Goal: Task Accomplishment & Management: Manage account settings

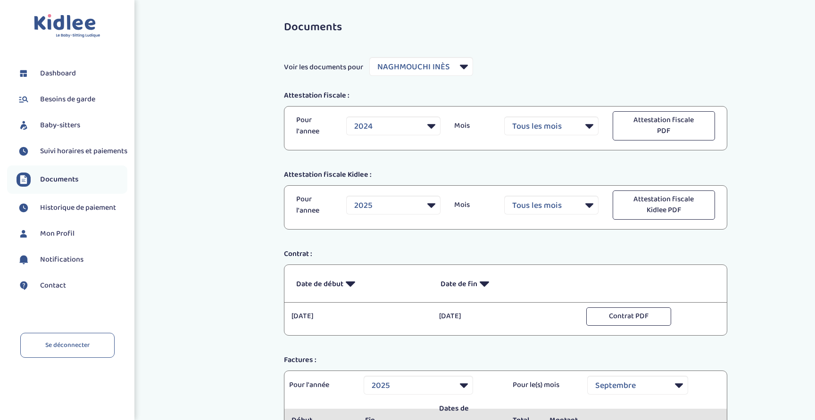
select select "35977"
select select "2025"
select select "9"
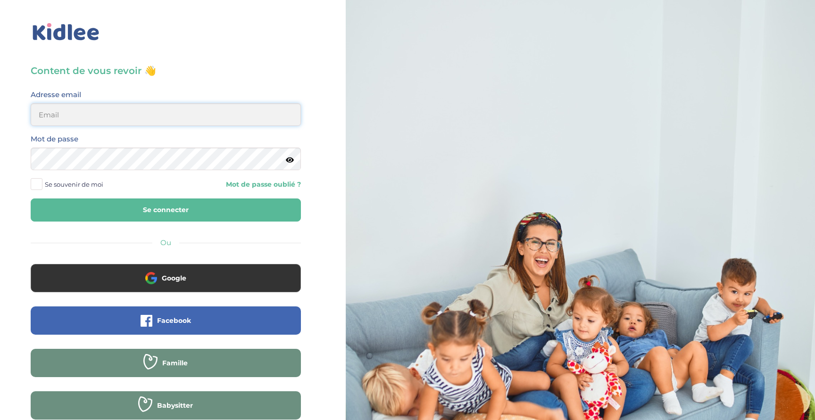
click at [120, 107] on input "email" at bounding box center [166, 114] width 270 height 23
type input "[PERSON_NAME][EMAIL_ADDRESS][DOMAIN_NAME]"
click at [116, 201] on button "Se connecter" at bounding box center [166, 210] width 270 height 23
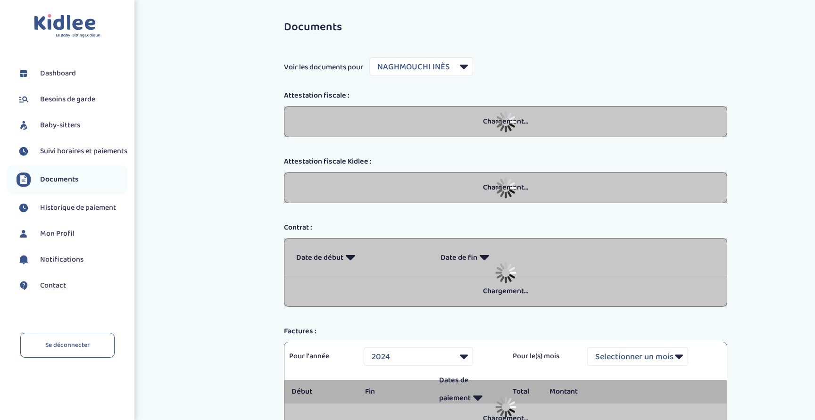
select select "35977"
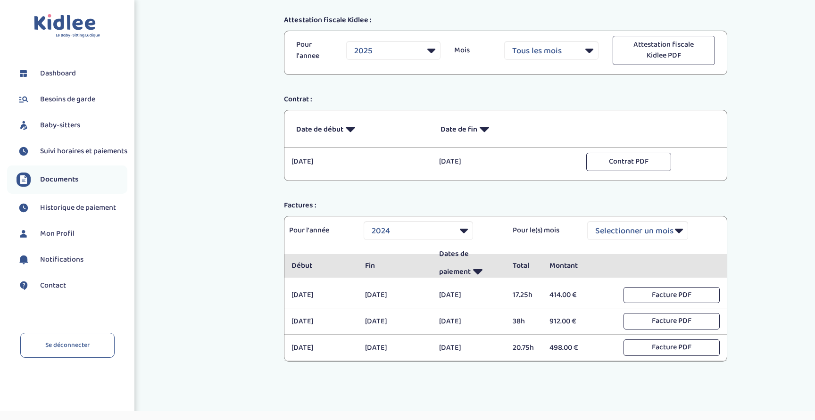
scroll to position [157, 0]
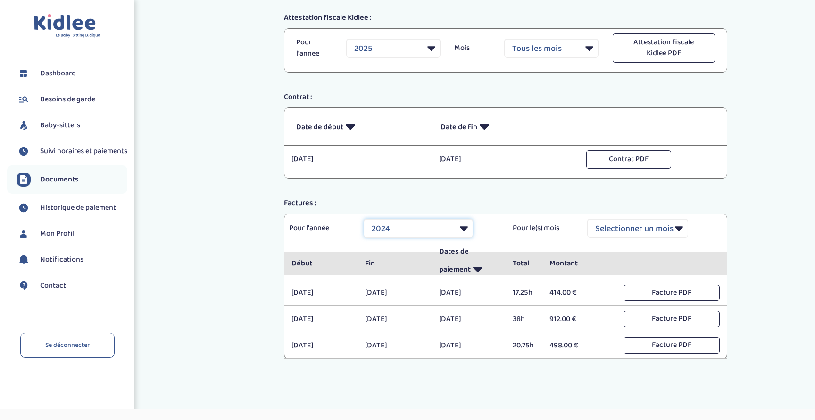
click at [470, 229] on select "Selectionner une année 2021 2021 2021 2021 2021 2021 2021 2021 2021 2021 2021 2…" at bounding box center [418, 228] width 109 height 19
select select "2025"
click at [364, 219] on select "Selectionner une année 2021 2021 2021 2021 2021 2021 2021 2021 2021 2021 2021 2…" at bounding box center [418, 228] width 109 height 19
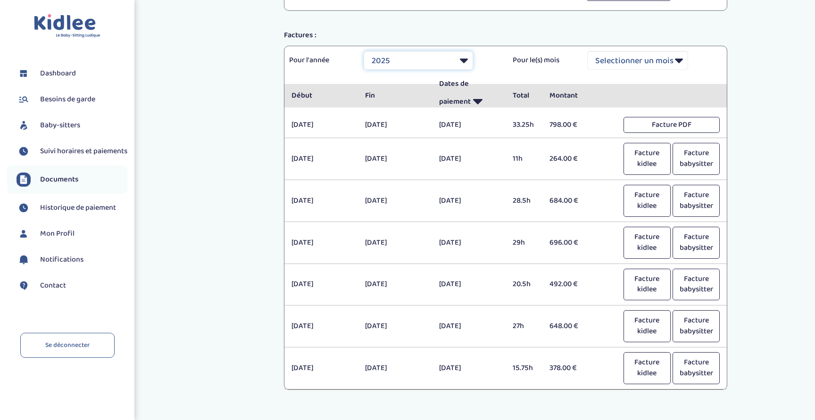
scroll to position [374, 0]
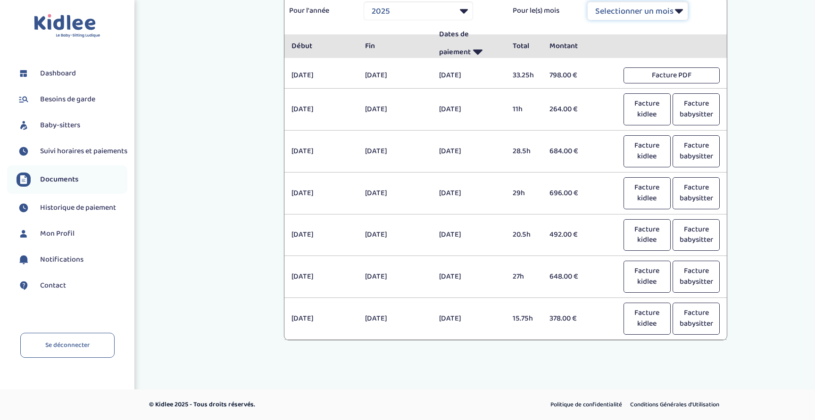
click at [671, 13] on select "Selectionner un mois Tout Janvier Février Mars Avril Mai Juin Juillet Août Sept…" at bounding box center [637, 10] width 101 height 19
select select "9"
click at [587, 1] on select "Selectionner un mois Tout Janvier Février Mars Avril Mai Juin Juillet Août Sept…" at bounding box center [637, 10] width 101 height 19
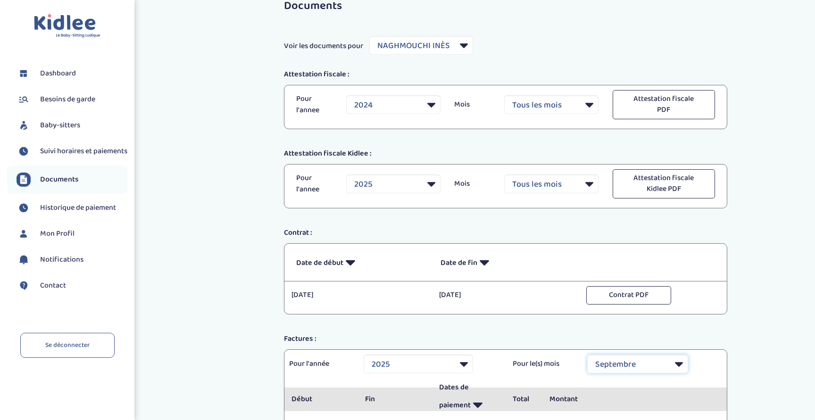
scroll to position [0, 0]
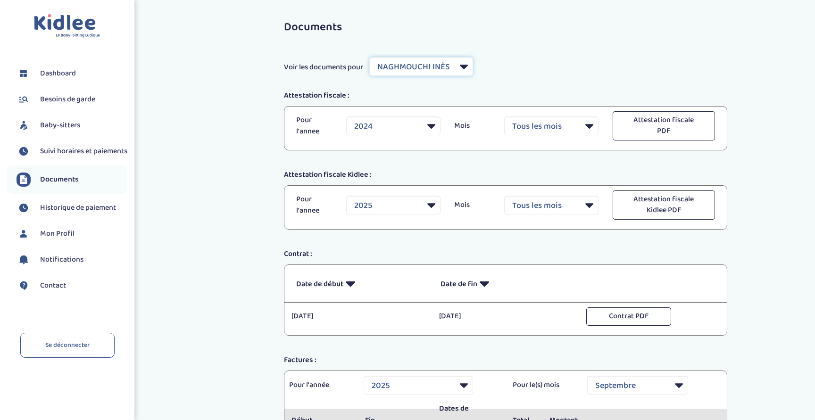
click at [465, 64] on select "Filtrer par Baby-sitter NAGHMOUCHI INÈS Amara Yasmine" at bounding box center [421, 66] width 104 height 19
select select "30246"
click at [370, 57] on select "Filtrer par Baby-sitter NAGHMOUCHI INÈS Amara Yasmine" at bounding box center [421, 66] width 104 height 19
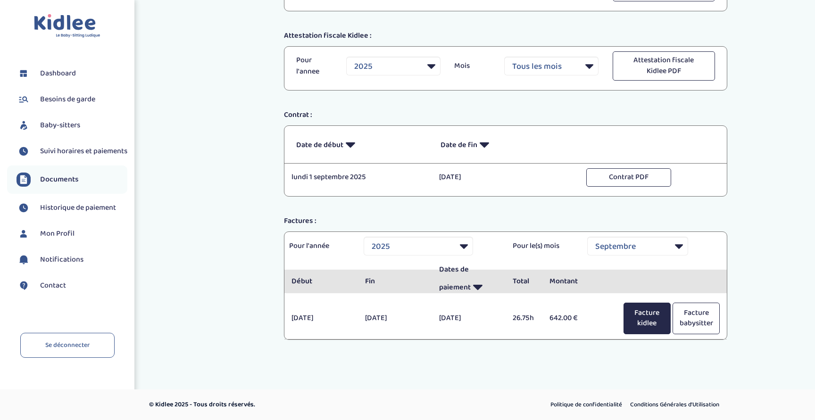
click at [643, 323] on button "Facture kidlee" at bounding box center [646, 319] width 47 height 32
click at [762, 319] on div "Documents Voir les documents pour Filtrer par Baby-sitter NAGHMOUCHI INÈS Amara…" at bounding box center [505, 120] width 619 height 491
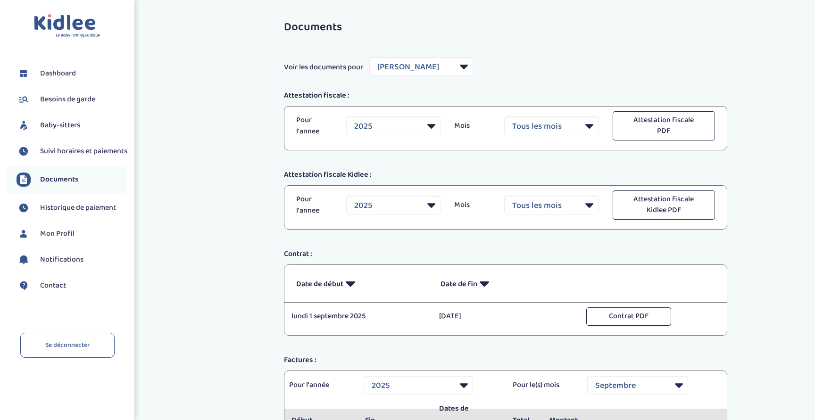
click at [45, 68] on span "Dashboard" at bounding box center [58, 73] width 36 height 11
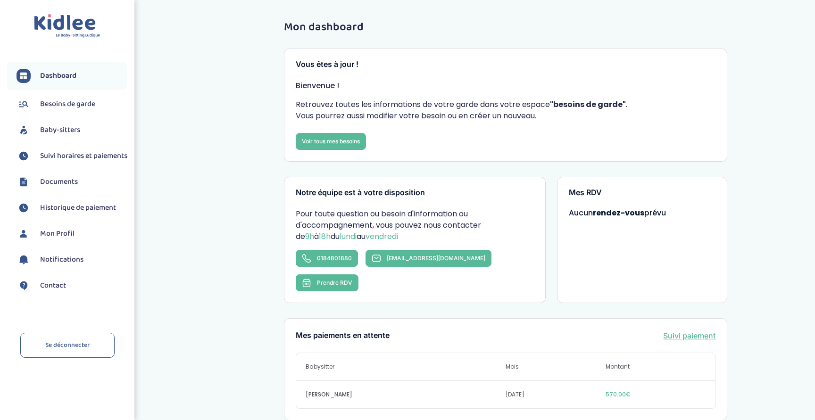
scroll to position [0, 0]
click at [52, 105] on span "Besoins de garde" at bounding box center [67, 104] width 55 height 11
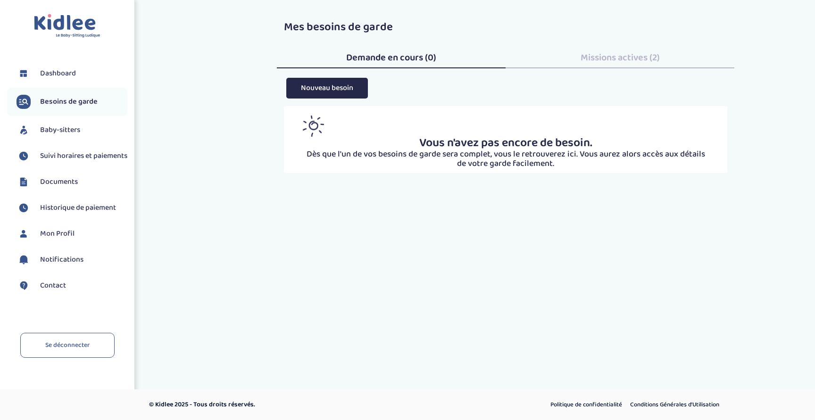
click at [603, 62] on span "Missions actives (2)" at bounding box center [620, 57] width 79 height 15
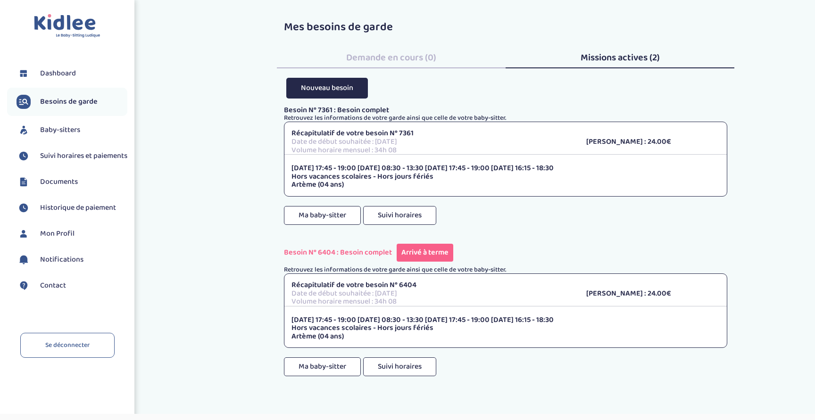
click at [50, 162] on span "Suivi horaires et paiements" at bounding box center [83, 155] width 87 height 11
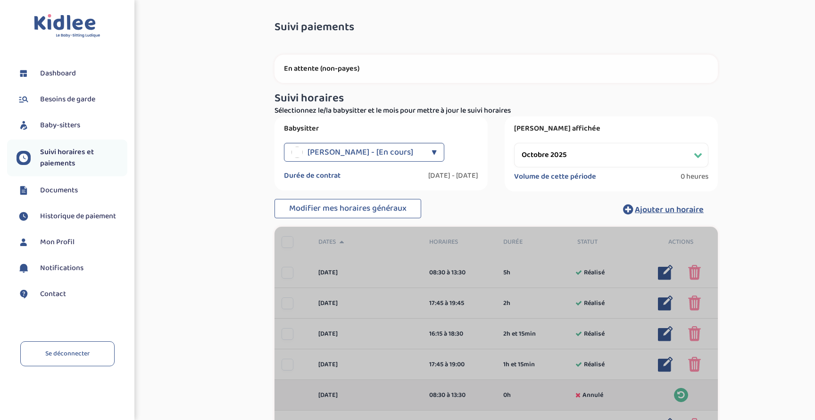
select select "octobre 2025"
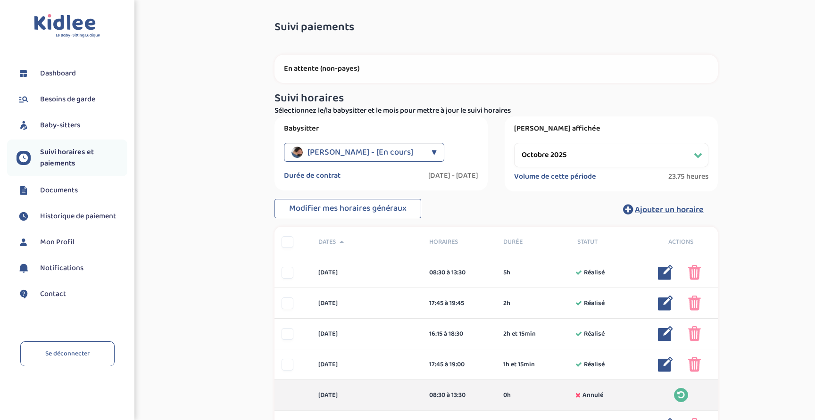
click at [56, 72] on span "Dashboard" at bounding box center [58, 73] width 36 height 11
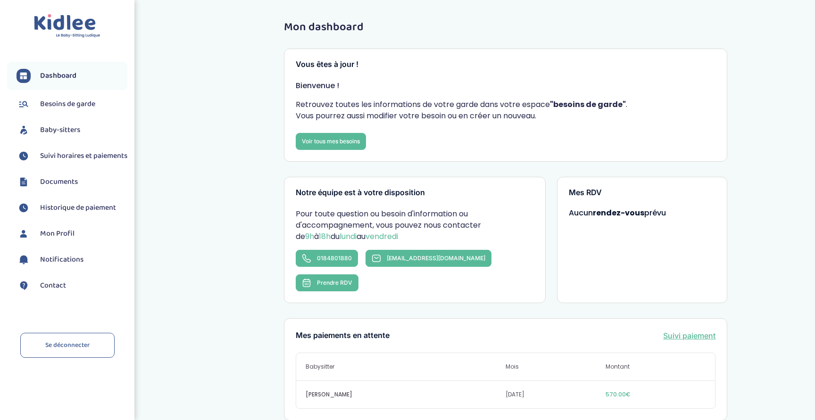
click at [56, 161] on span "Suivi horaires et paiements" at bounding box center [83, 155] width 87 height 11
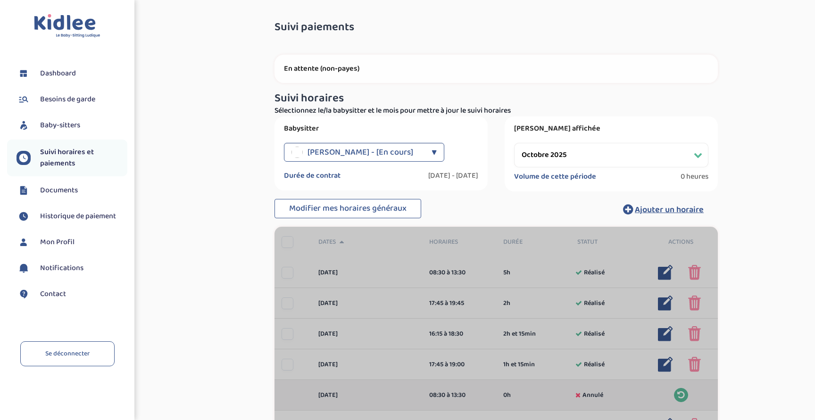
select select "octobre 2025"
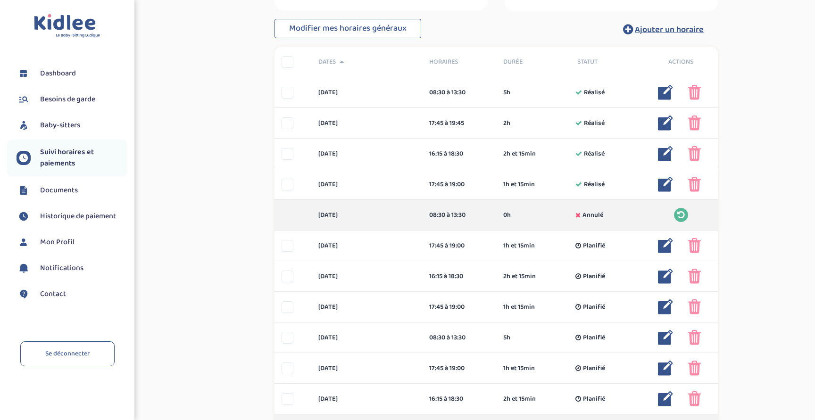
scroll to position [257, 0]
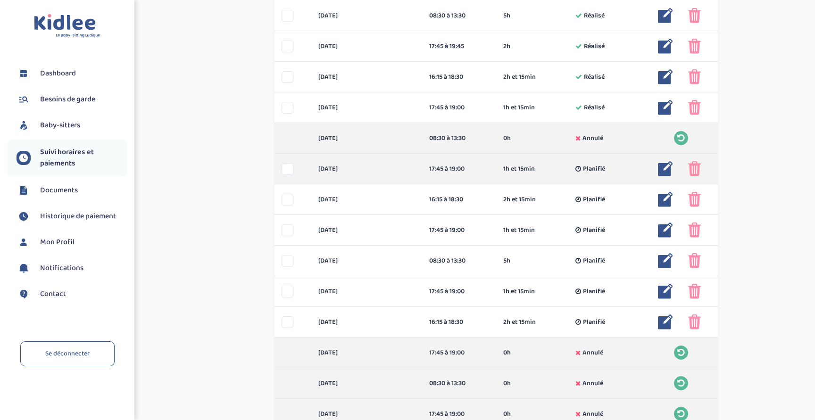
click at [291, 169] on div at bounding box center [288, 169] width 12 height 12
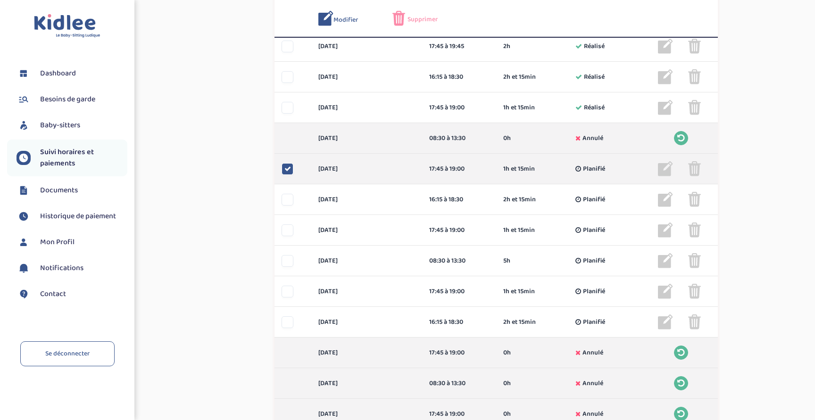
scroll to position [292, 0]
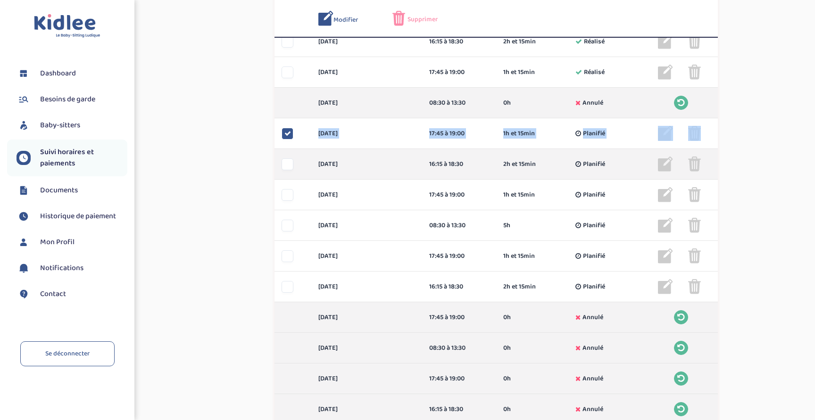
click at [290, 167] on div at bounding box center [288, 164] width 12 height 12
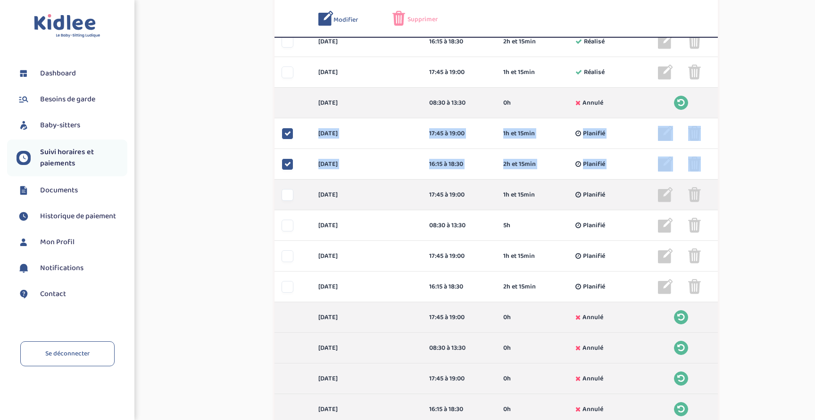
click at [285, 189] on div "[DATE] 17:45 à 19:00 1h et 15min Planifié 1h et 15min Planifié ... Modifier Sup…" at bounding box center [495, 195] width 443 height 31
click at [289, 193] on div at bounding box center [288, 195] width 12 height 12
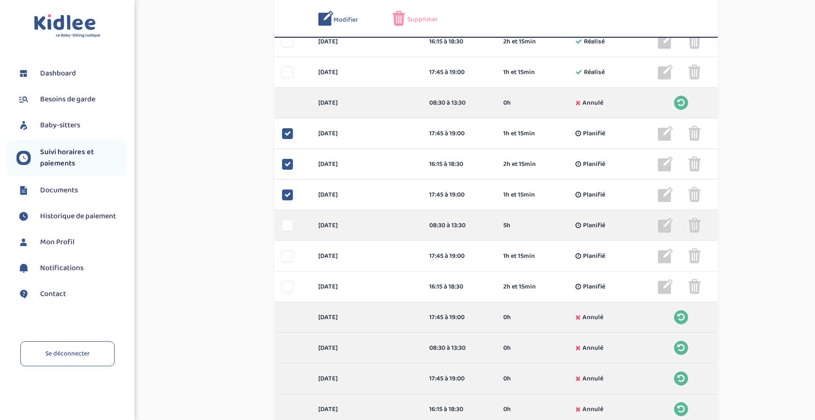
click at [287, 222] on div at bounding box center [288, 226] width 12 height 12
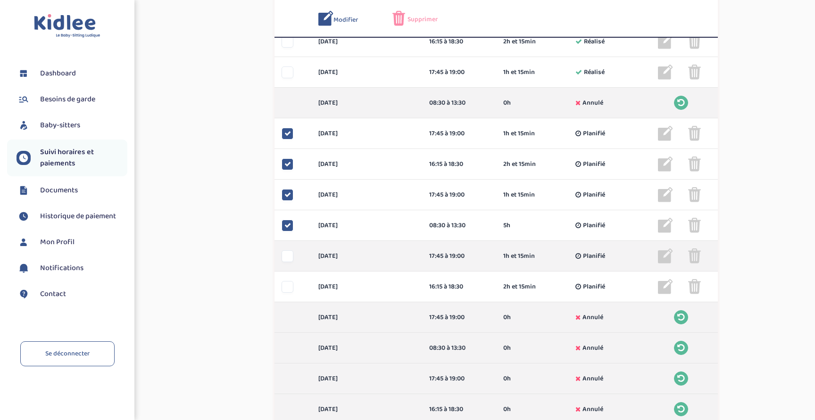
click at [286, 257] on div at bounding box center [288, 256] width 12 height 12
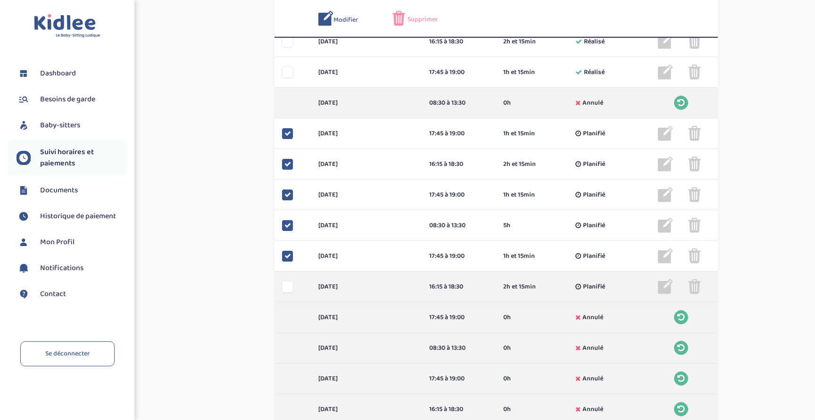
click at [286, 282] on div at bounding box center [288, 287] width 12 height 12
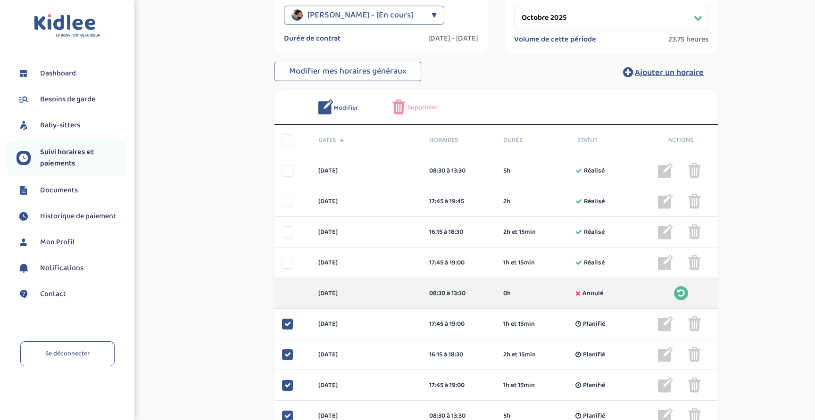
scroll to position [129, 0]
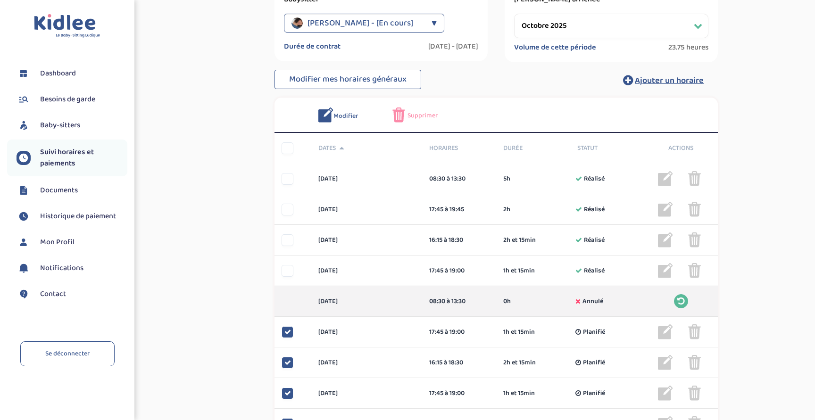
click at [397, 118] on img at bounding box center [398, 115] width 13 height 15
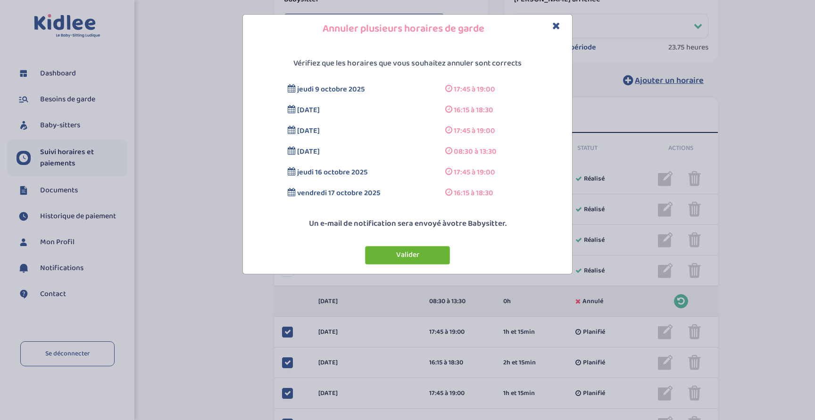
click at [390, 259] on button "Valider" at bounding box center [407, 255] width 85 height 18
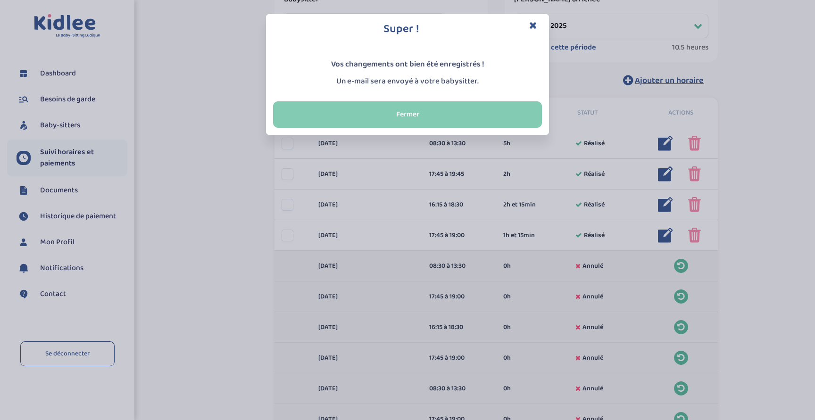
click at [394, 117] on button "Fermer" at bounding box center [407, 114] width 269 height 26
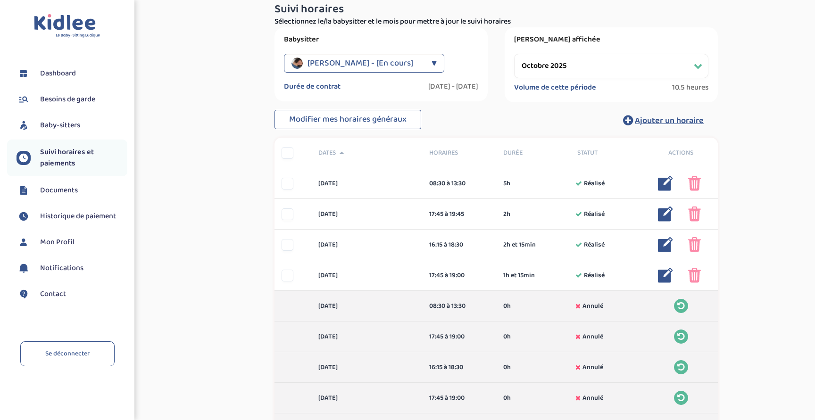
scroll to position [94, 0]
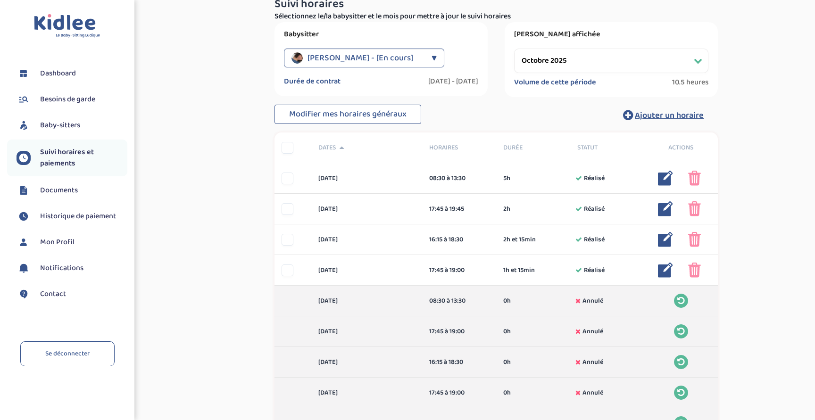
click at [194, 273] on div "Suivi paiements Po1gV7Mk5G341ptIrCZaCAqyTXeFOhpjjOSQVjmj En attente (non-payes)…" at bounding box center [495, 348] width 623 height 857
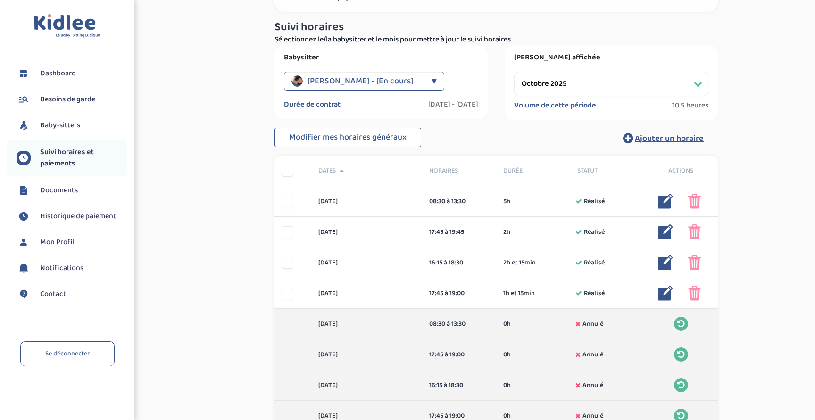
scroll to position [0, 0]
